Goal: Information Seeking & Learning: Understand process/instructions

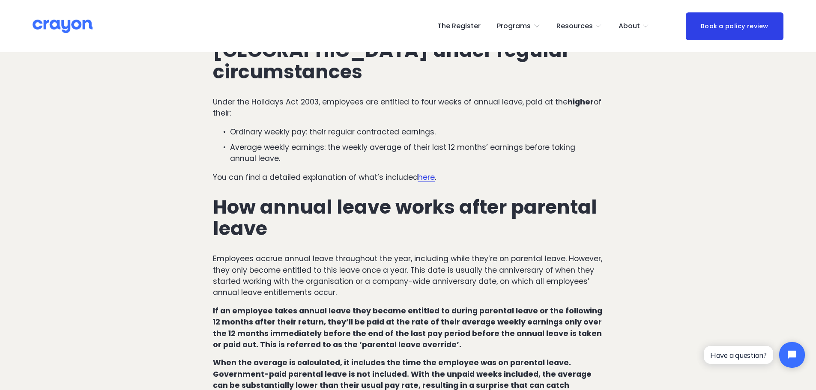
scroll to position [394, 0]
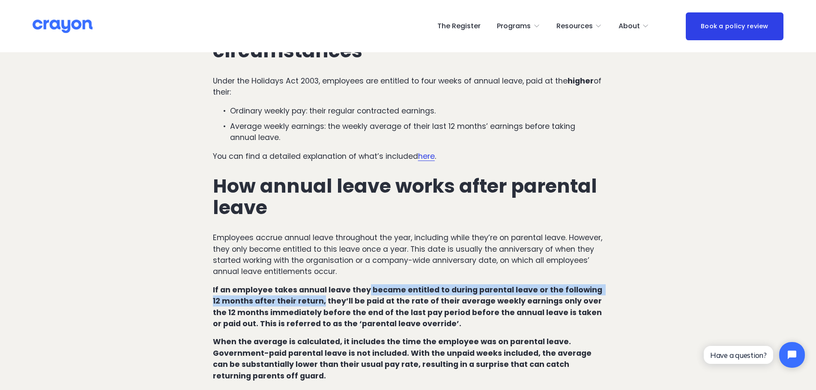
drag, startPoint x: 365, startPoint y: 269, endPoint x: 311, endPoint y: 284, distance: 56.0
click at [311, 285] on strong "If an employee takes annual leave they became entitled to during parental leave…" at bounding box center [408, 307] width 391 height 44
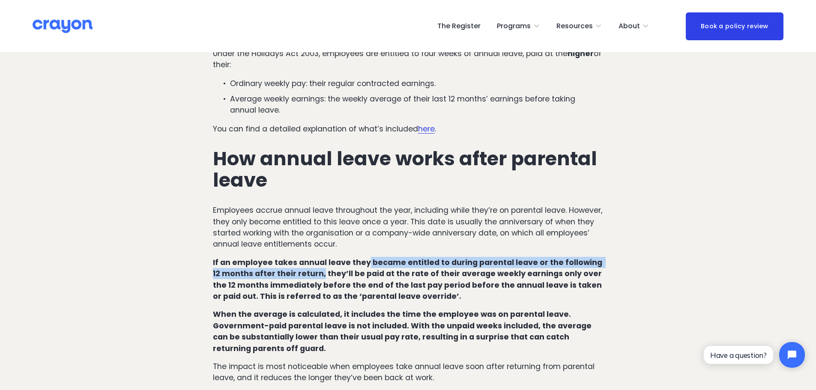
scroll to position [437, 0]
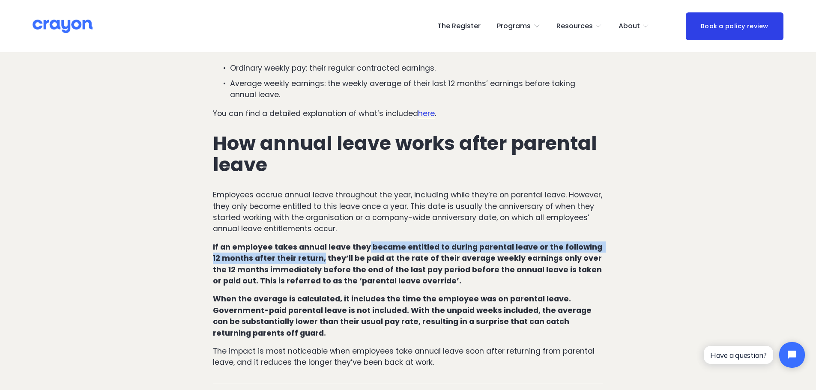
click at [293, 242] on strong "If an employee takes annual leave they became entitled to during parental leave…" at bounding box center [408, 264] width 391 height 44
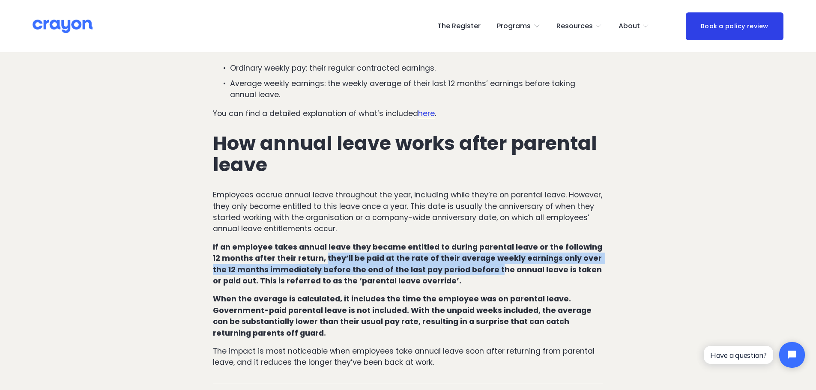
drag, startPoint x: 314, startPoint y: 237, endPoint x: 466, endPoint y: 250, distance: 152.2
click at [466, 250] on strong "If an employee takes annual leave they became entitled to during parental leave…" at bounding box center [408, 264] width 391 height 44
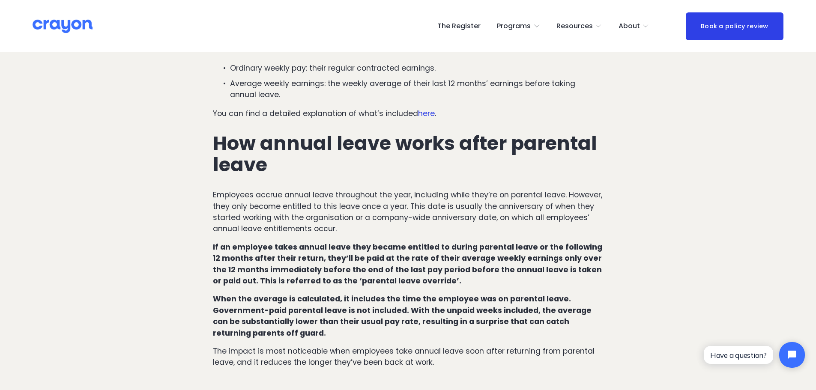
click at [440, 259] on p "If an employee takes annual leave they became entitled to during parental leave…" at bounding box center [408, 264] width 390 height 45
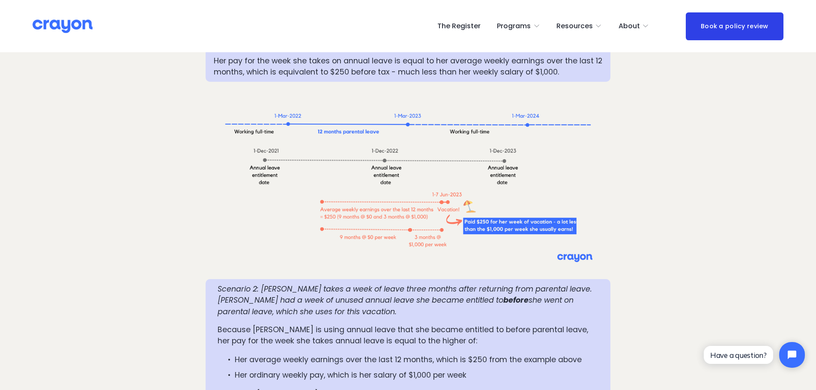
scroll to position [951, 0]
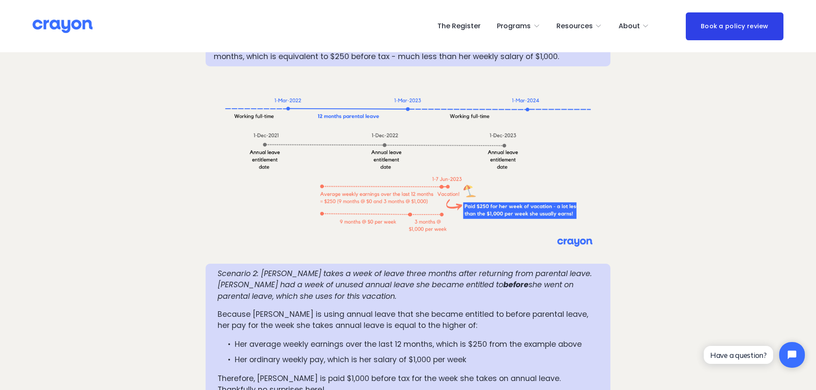
drag, startPoint x: 306, startPoint y: 263, endPoint x: 229, endPoint y: 254, distance: 78.1
click at [229, 268] on p "Scenario 2: [PERSON_NAME] takes a week of leave three months after returning fr…" at bounding box center [408, 285] width 381 height 34
click at [229, 269] on em "Scenario 2: [PERSON_NAME] takes a week of leave three months after returning fr…" at bounding box center [406, 279] width 377 height 21
drag, startPoint x: 435, startPoint y: 241, endPoint x: 455, endPoint y: 242, distance: 20.1
click at [455, 269] on em "Scenario 2: [PERSON_NAME] takes a week of leave three months after returning fr…" at bounding box center [406, 279] width 377 height 21
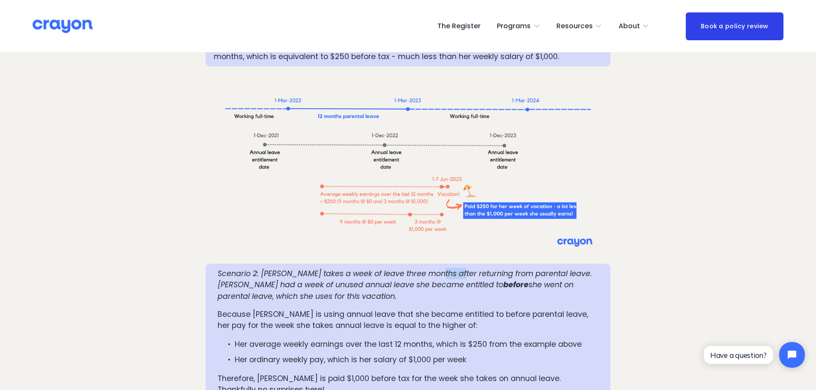
click at [455, 269] on em "Scenario 2: [PERSON_NAME] takes a week of leave three months after returning fr…" at bounding box center [406, 279] width 377 height 21
drag, startPoint x: 287, startPoint y: 254, endPoint x: 432, endPoint y: 256, distance: 144.4
click at [432, 268] on p "Scenario 2: [PERSON_NAME] takes a week of leave three months after returning fr…" at bounding box center [408, 285] width 381 height 34
click at [455, 280] on em "she went on parental leave, which she uses for this vacation." at bounding box center [397, 290] width 358 height 21
drag, startPoint x: 232, startPoint y: 281, endPoint x: 458, endPoint y: 285, distance: 225.8
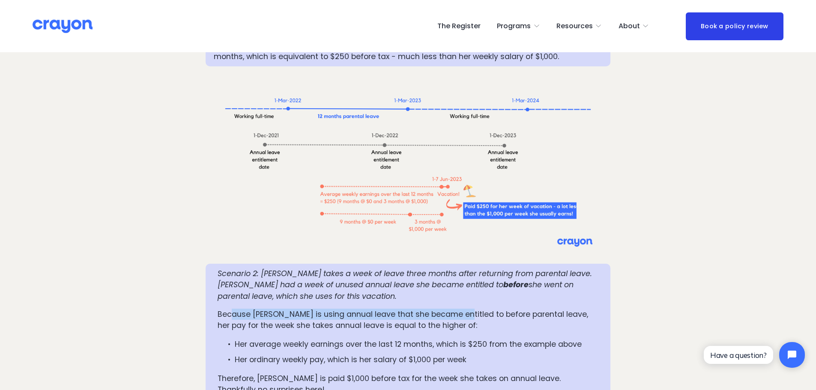
click at [458, 309] on p "Because [PERSON_NAME] is using annual leave that she became entitled to before …" at bounding box center [408, 320] width 381 height 23
click at [418, 309] on p "Because [PERSON_NAME] is using annual leave that she became entitled to before …" at bounding box center [408, 320] width 381 height 23
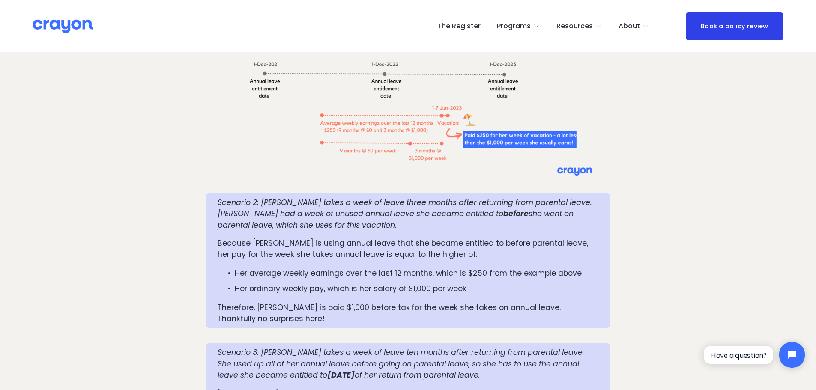
scroll to position [1037, 0]
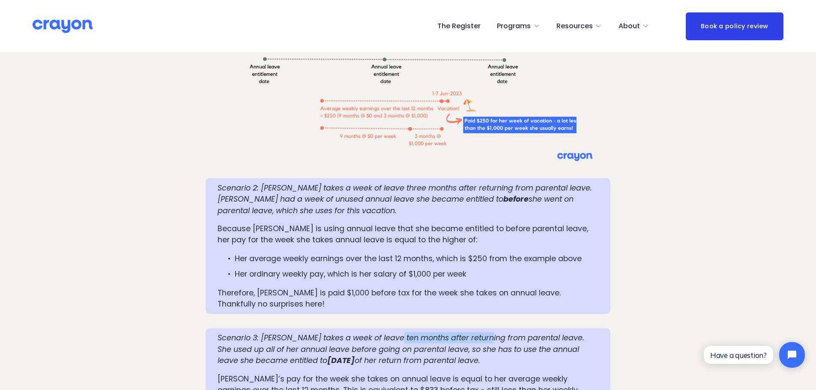
drag, startPoint x: 398, startPoint y: 305, endPoint x: 491, endPoint y: 309, distance: 92.2
click at [491, 333] on em "Scenario 3: [PERSON_NAME] takes a week of leave ten months after returning from…" at bounding box center [402, 349] width 369 height 33
drag, startPoint x: 244, startPoint y: 317, endPoint x: 425, endPoint y: 320, distance: 180.8
click at [425, 333] on em "Scenario 3: [PERSON_NAME] takes a week of leave ten months after returning from…" at bounding box center [402, 349] width 369 height 33
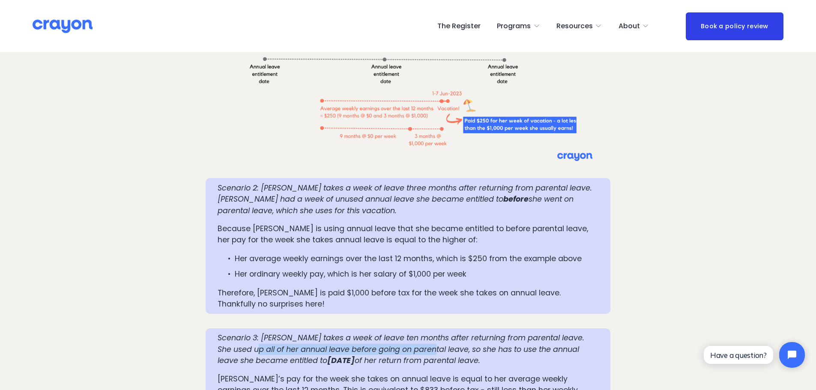
click at [425, 333] on em "Scenario 3: [PERSON_NAME] takes a week of leave ten months after returning from…" at bounding box center [402, 349] width 369 height 33
drag, startPoint x: 473, startPoint y: 317, endPoint x: 603, endPoint y: 318, distance: 130.7
click at [603, 329] on div "Scenario 3: [PERSON_NAME] takes a week of leave ten months after returning from…" at bounding box center [408, 370] width 405 height 83
drag, startPoint x: 315, startPoint y: 325, endPoint x: 388, endPoint y: 326, distance: 72.8
click at [388, 332] on p "Scenario 3: [PERSON_NAME] takes a week of leave ten months after returning from…" at bounding box center [408, 349] width 381 height 34
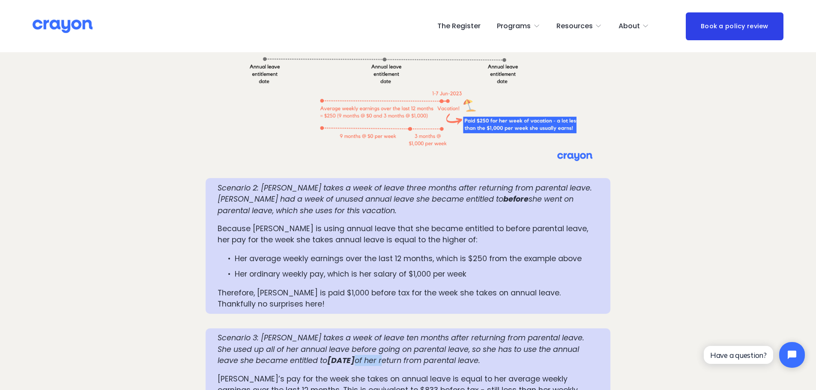
click at [388, 356] on em "of her return from parental leave." at bounding box center [418, 361] width 126 height 10
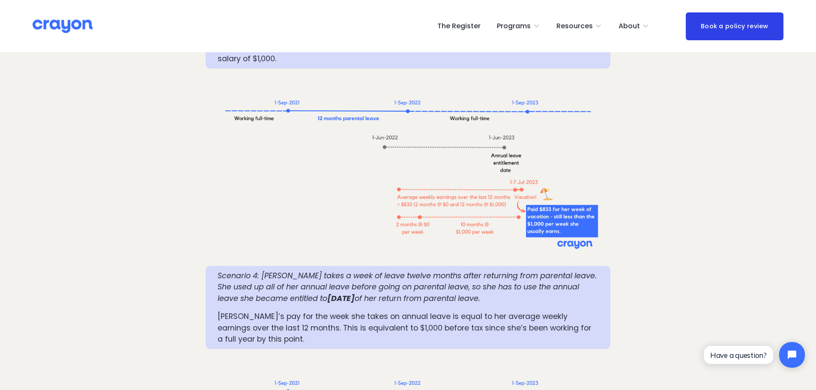
scroll to position [1165, 0]
